Goal: Information Seeking & Learning: Check status

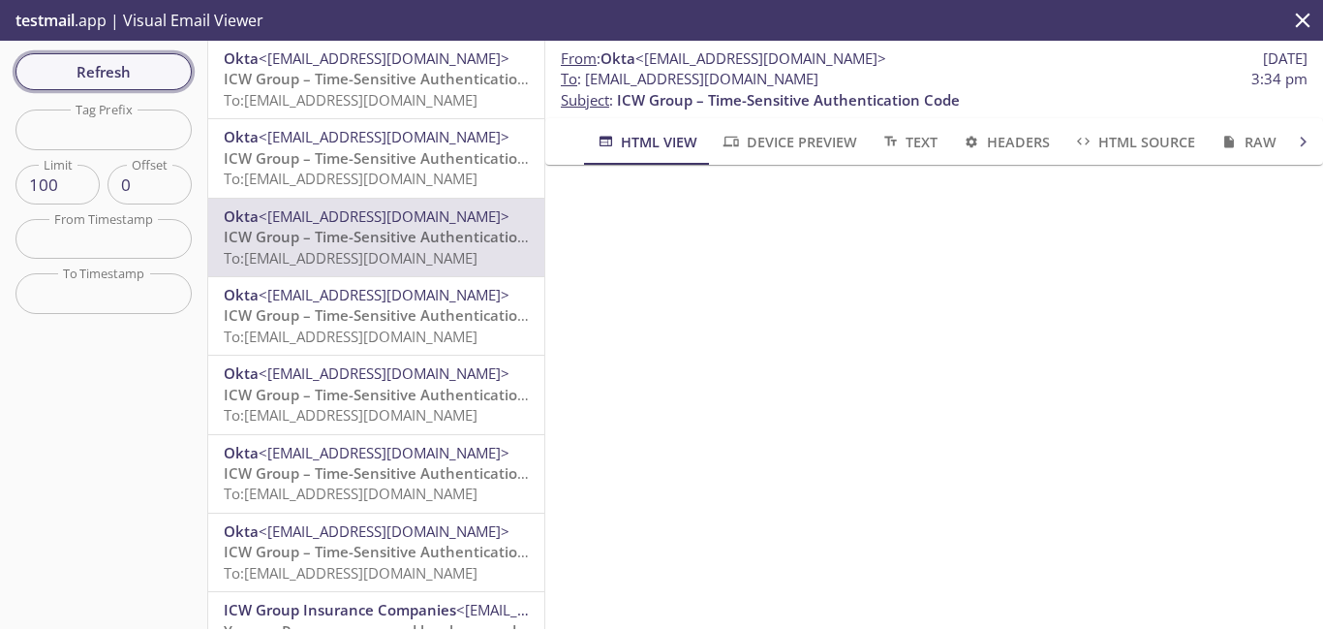
click at [152, 65] on span "Refresh" at bounding box center [103, 71] width 145 height 25
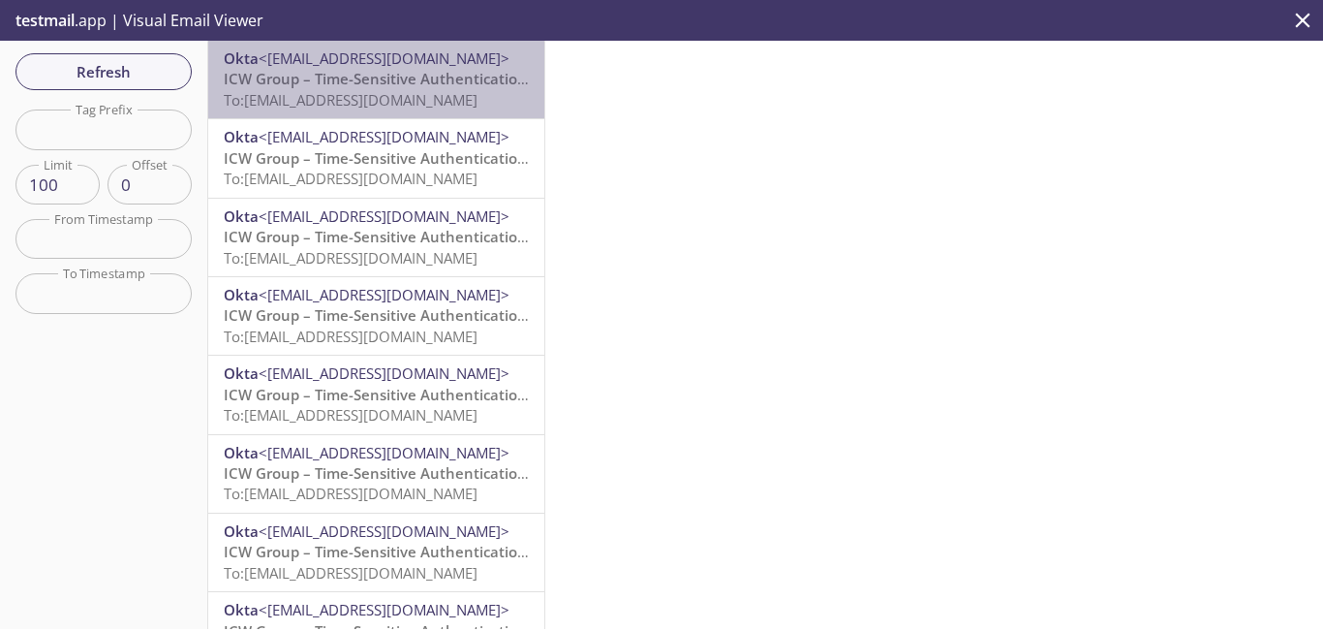
click at [414, 81] on span "ICW Group – Time-Sensitive Authentication Code" at bounding box center [395, 78] width 343 height 19
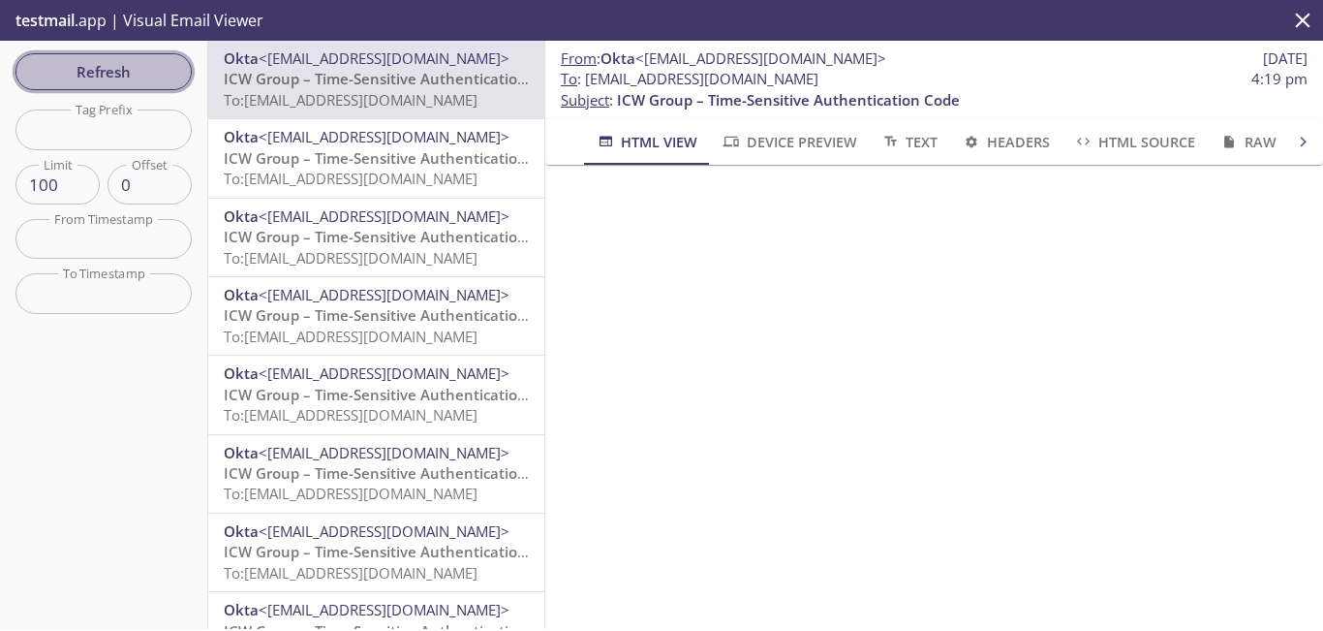
click at [150, 70] on span "Refresh" at bounding box center [103, 71] width 145 height 25
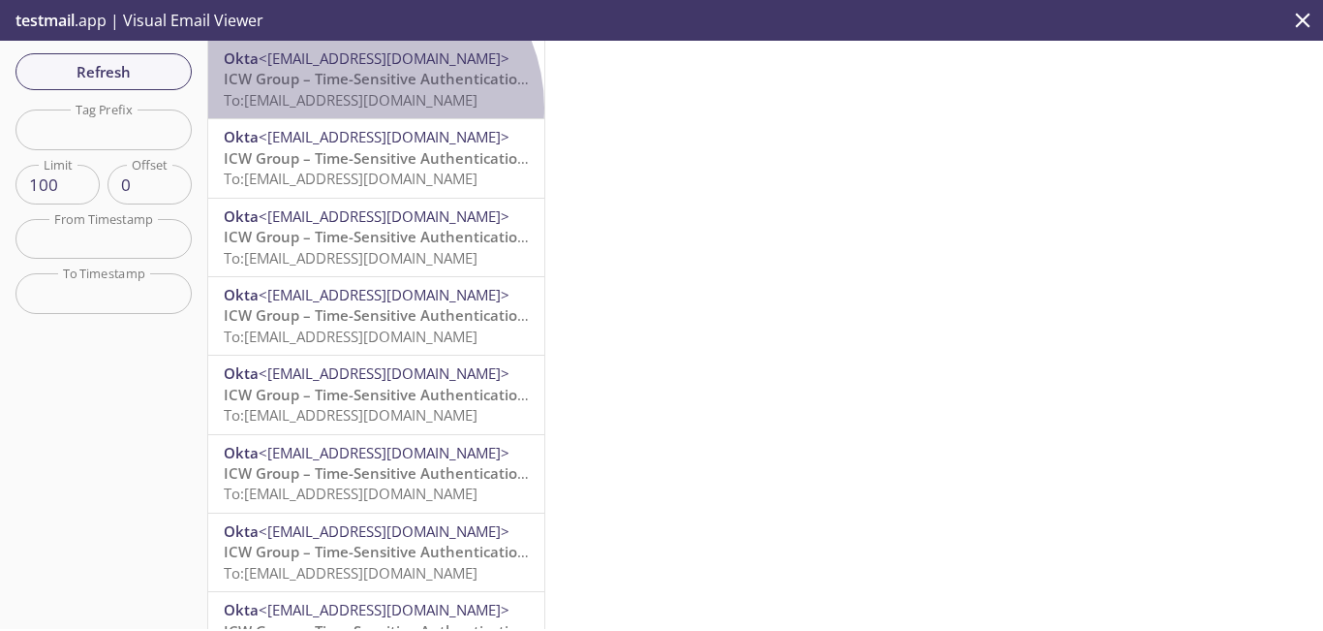
click at [365, 108] on span "To: [EMAIL_ADDRESS][DOMAIN_NAME]" at bounding box center [351, 99] width 254 height 19
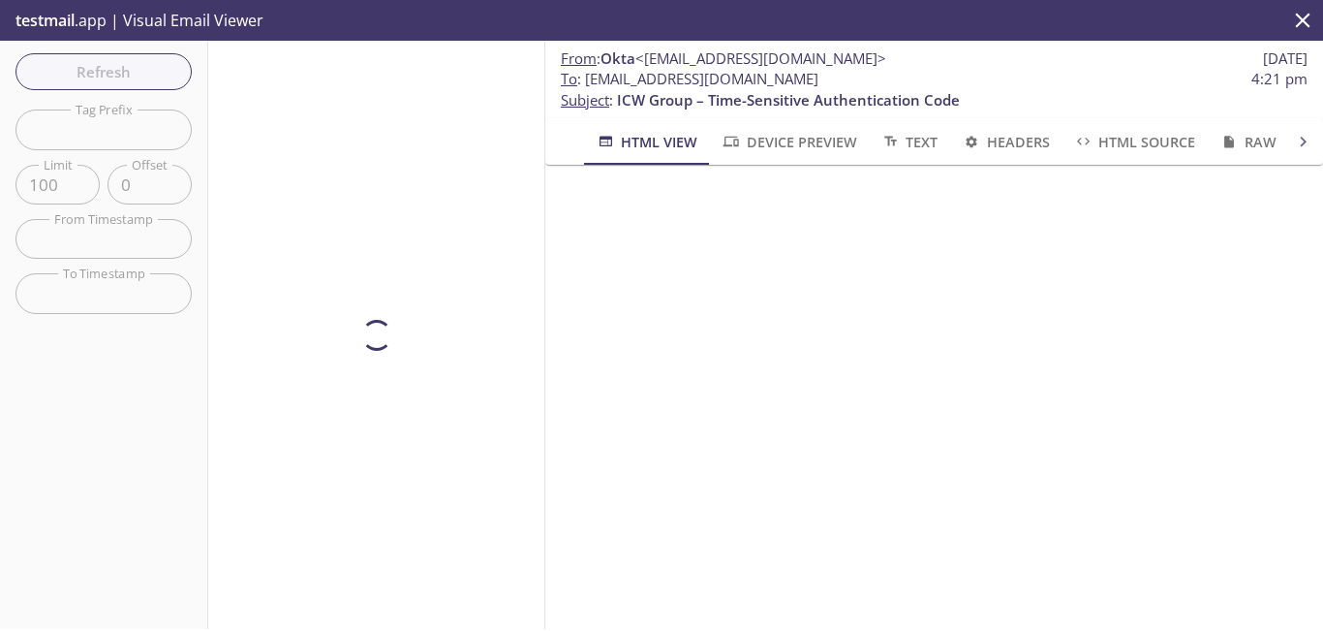
click at [129, 67] on div "Refresh Filters Tag Prefix Tag Prefix Limit 100 Limit Offset 0 Offset From Time…" at bounding box center [104, 335] width 208 height 588
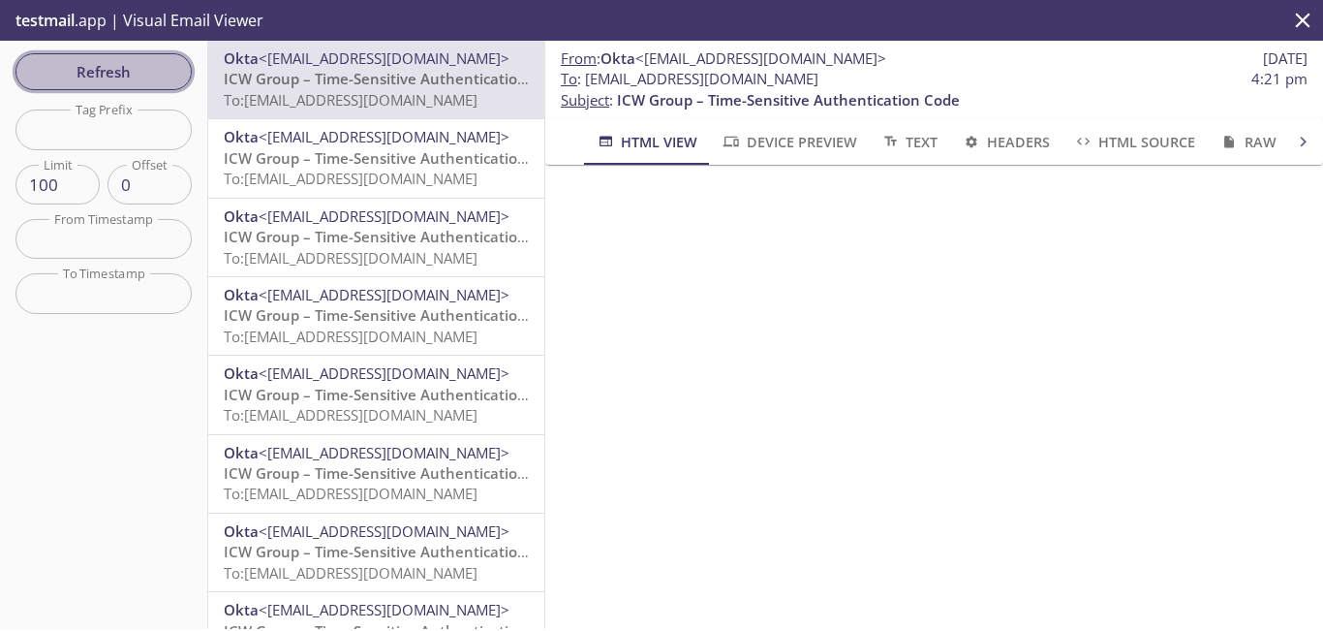
click at [108, 71] on span "Refresh" at bounding box center [103, 71] width 145 height 25
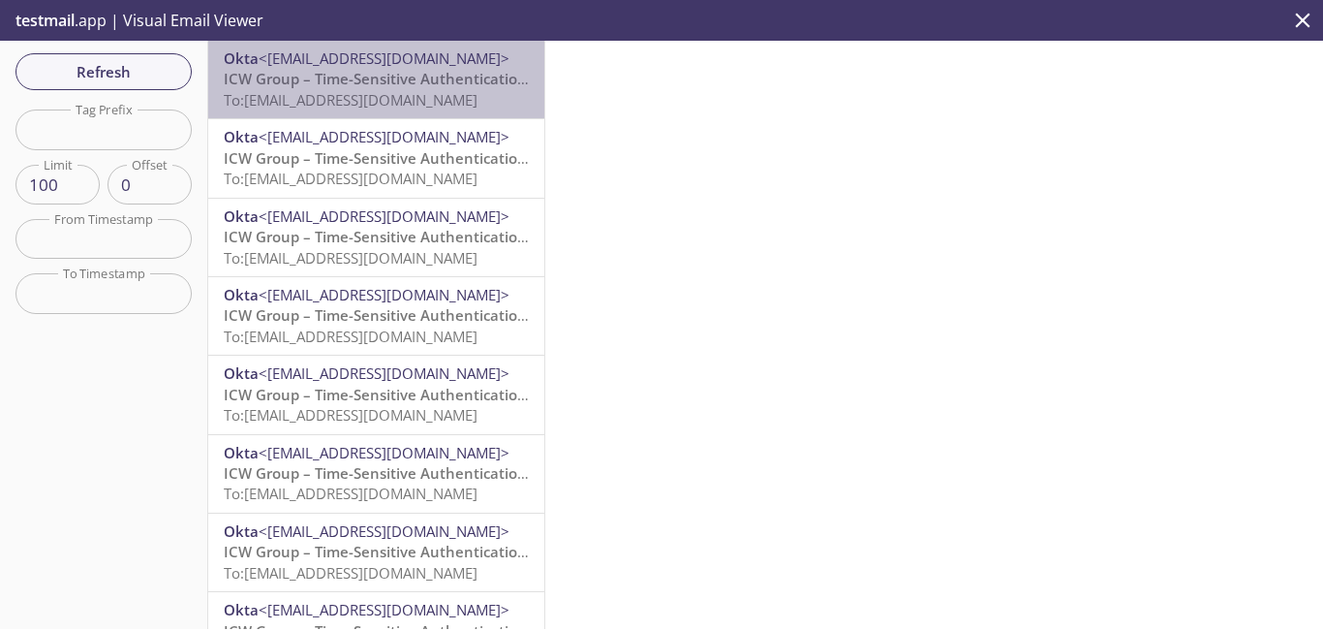
click at [445, 88] on span "ICW Group – Time-Sensitive Authentication Code" at bounding box center [395, 78] width 343 height 19
